Goal: Find specific page/section: Find specific page/section

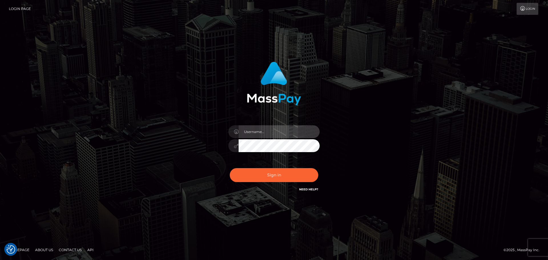
drag, startPoint x: 284, startPoint y: 134, endPoint x: 282, endPoint y: 138, distance: 3.8
click at [283, 134] on input "text" at bounding box center [279, 131] width 81 height 13
type input "carly.throne"
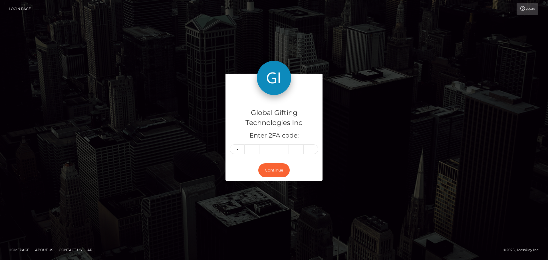
type input "5"
type input "8"
type input "1"
type input "4"
type input "5"
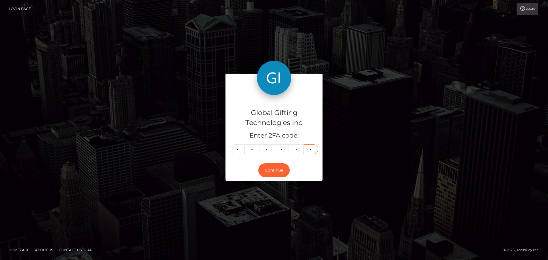
type input "8"
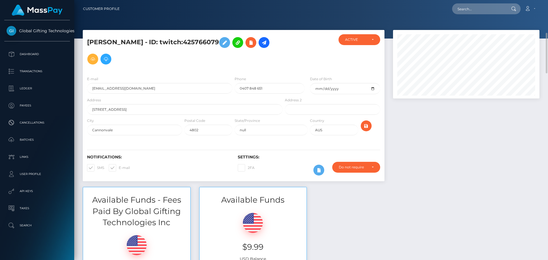
scroll to position [29, 0]
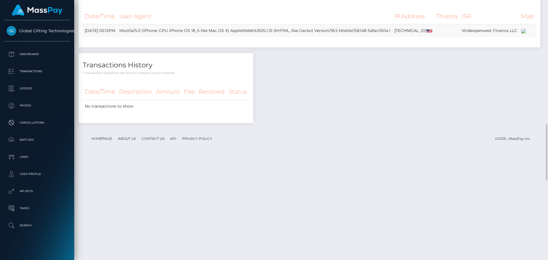
scroll to position [934, 0]
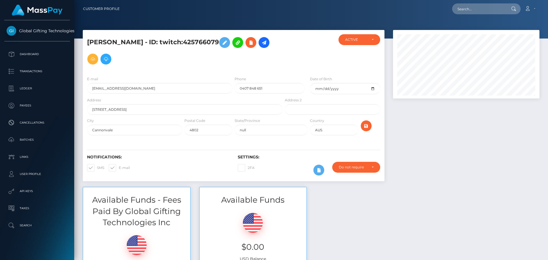
scroll to position [69, 147]
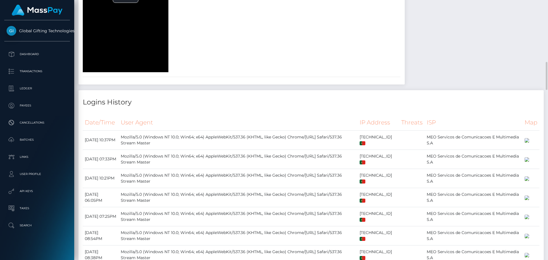
scroll to position [714, 0]
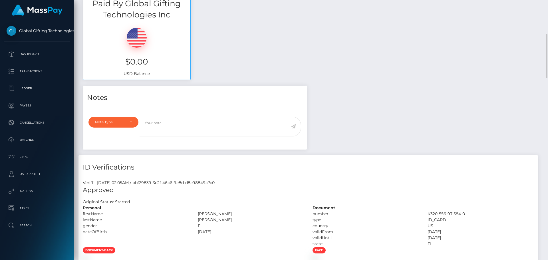
scroll to position [371, 0]
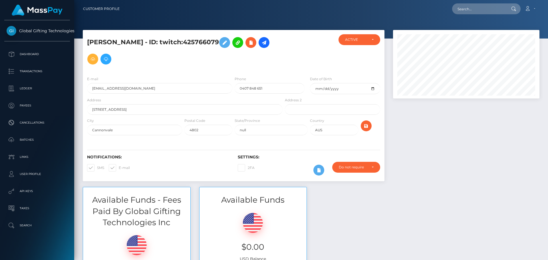
scroll to position [69, 147]
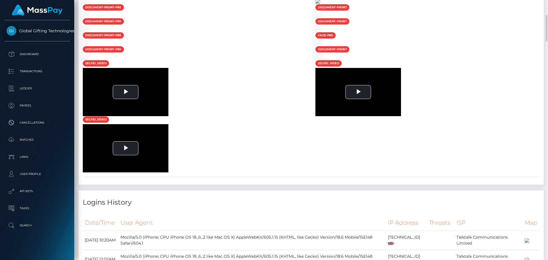
scroll to position [69, 147]
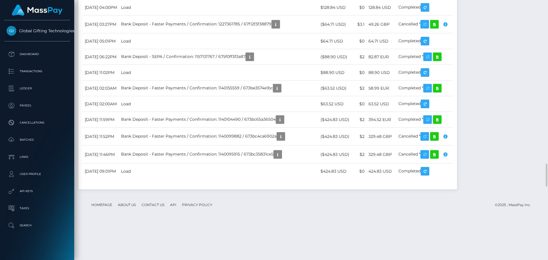
scroll to position [1941, 0]
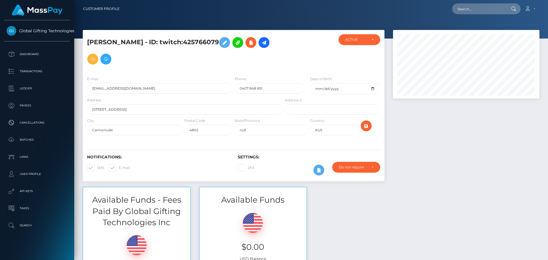
scroll to position [69, 147]
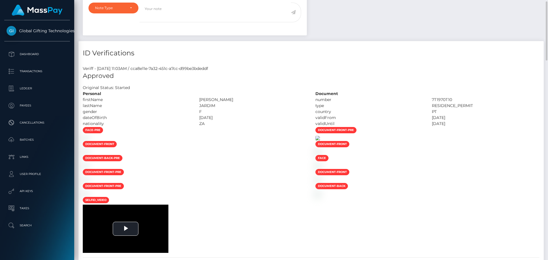
scroll to position [371, 0]
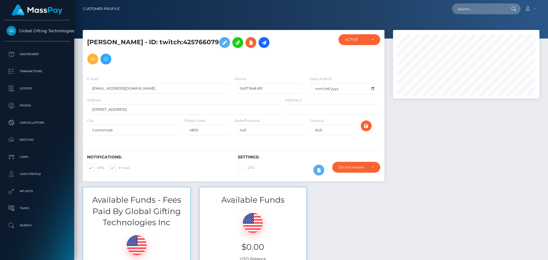
scroll to position [69, 147]
